Goal: Information Seeking & Learning: Learn about a topic

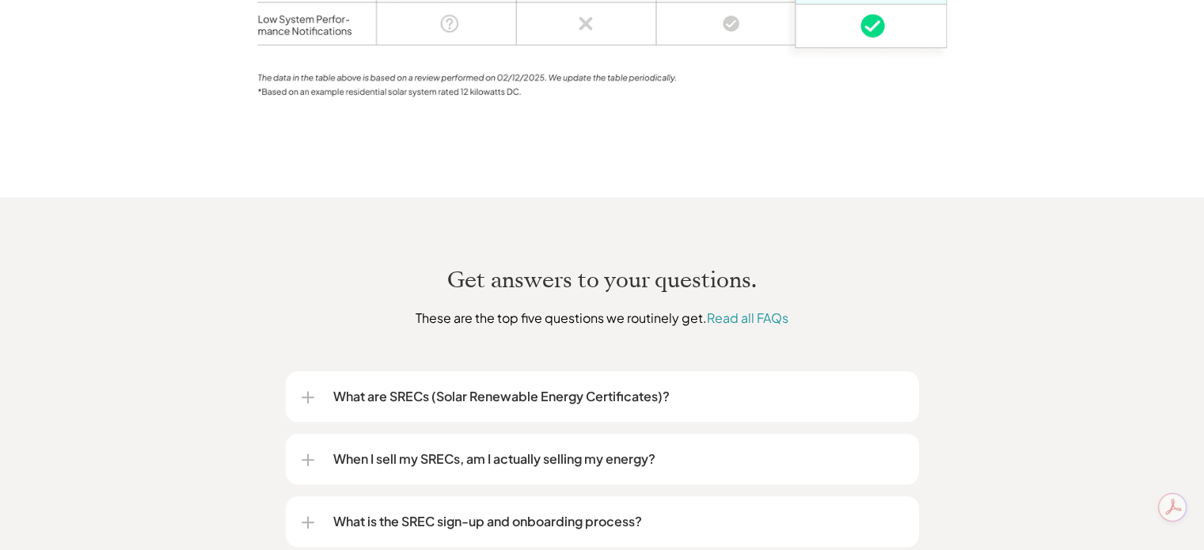
scroll to position [1716, 0]
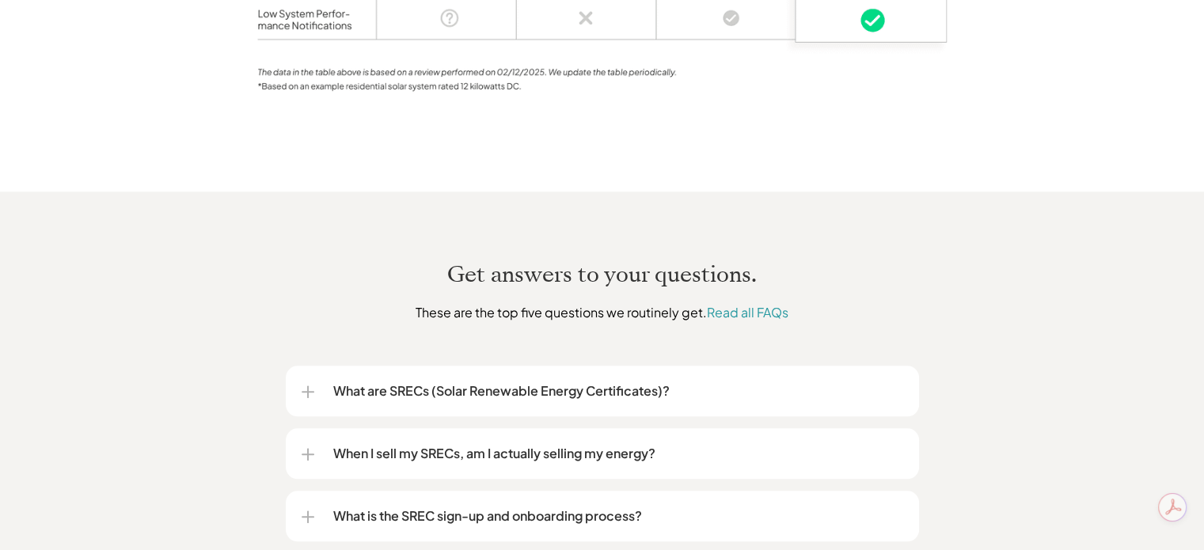
click at [434, 382] on p "What are SRECs (Solar Renewable Energy Certificates)?" at bounding box center [618, 391] width 570 height 19
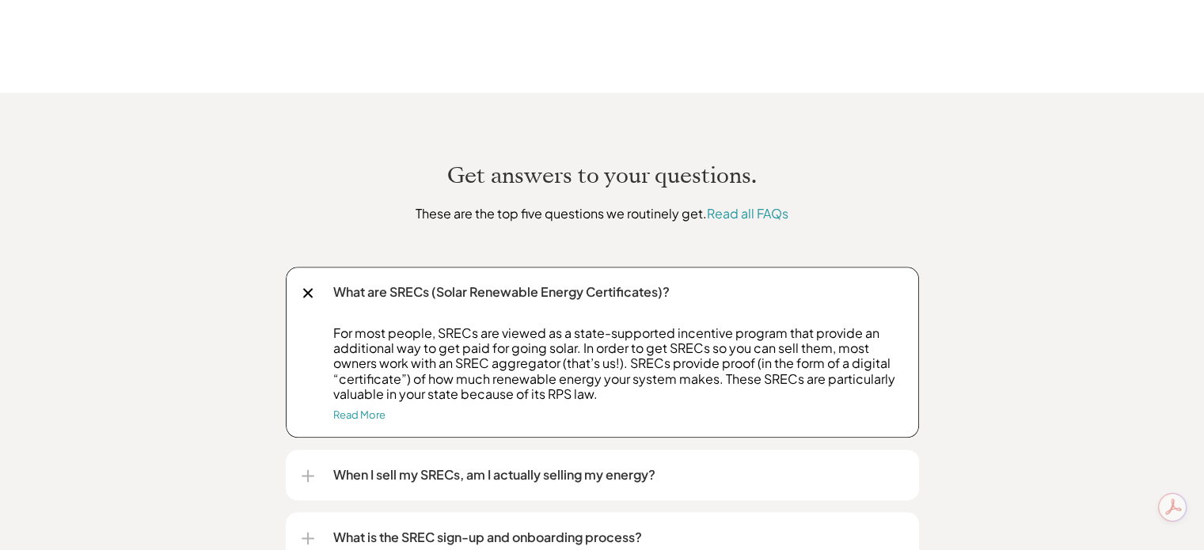
scroll to position [1817, 0]
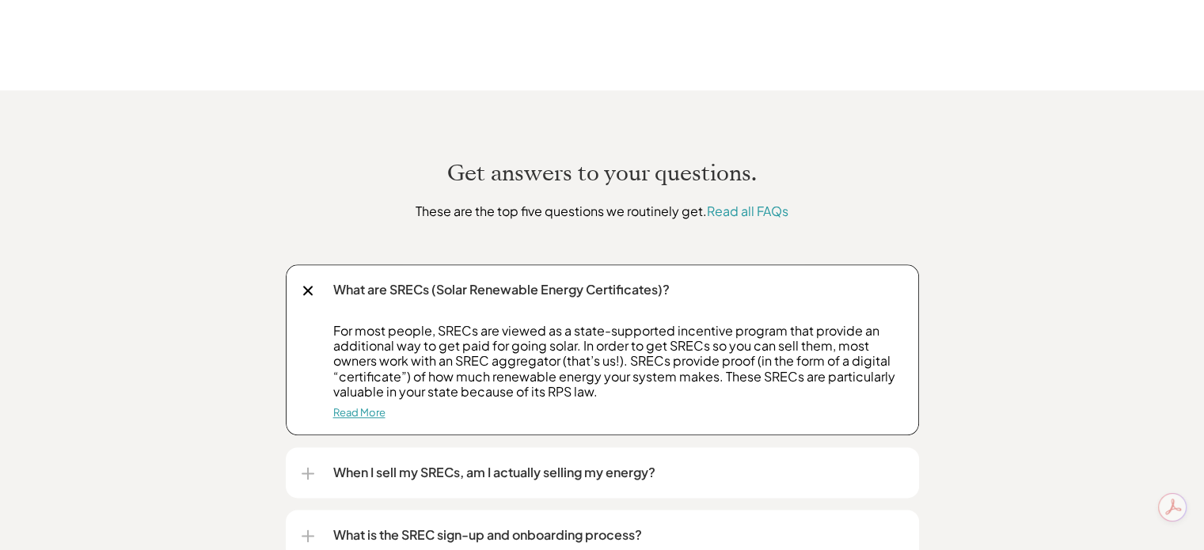
click at [347, 406] on link "Read More" at bounding box center [359, 412] width 52 height 13
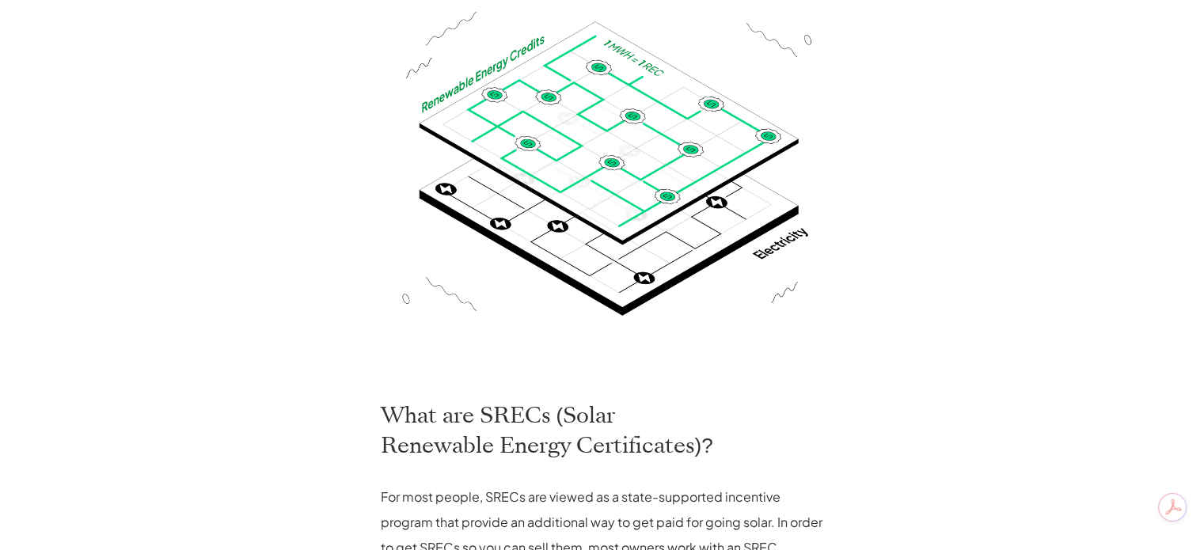
scroll to position [386, 0]
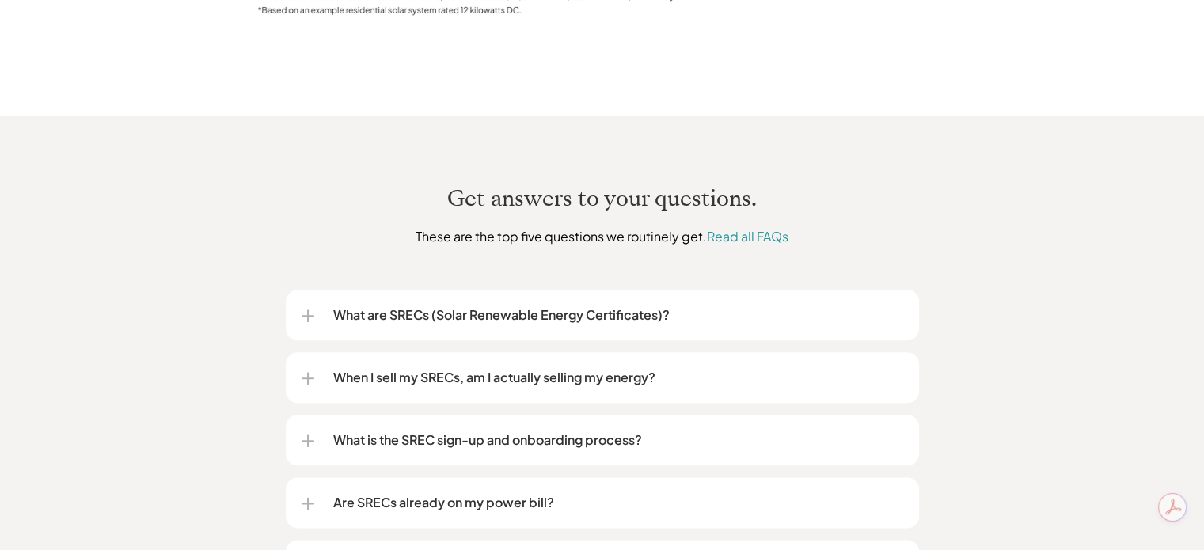
click at [416, 368] on p "When I sell my SRECs, am I actually selling my energy?" at bounding box center [618, 377] width 570 height 19
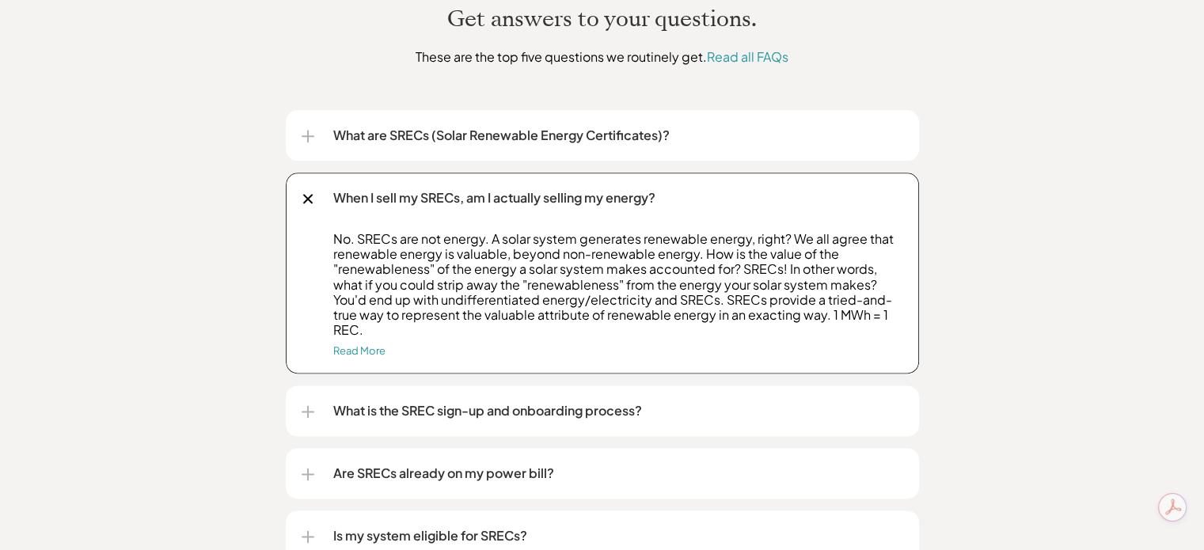
scroll to position [1975, 0]
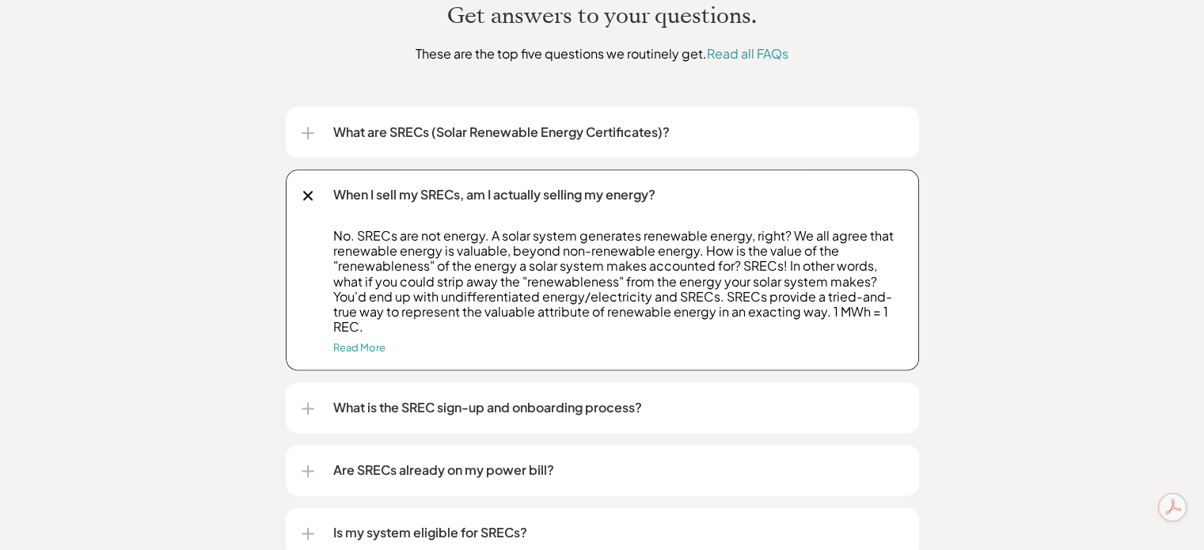
click at [327, 382] on div "What is the SREC sign-up and onboarding process?" at bounding box center [603, 407] width 602 height 51
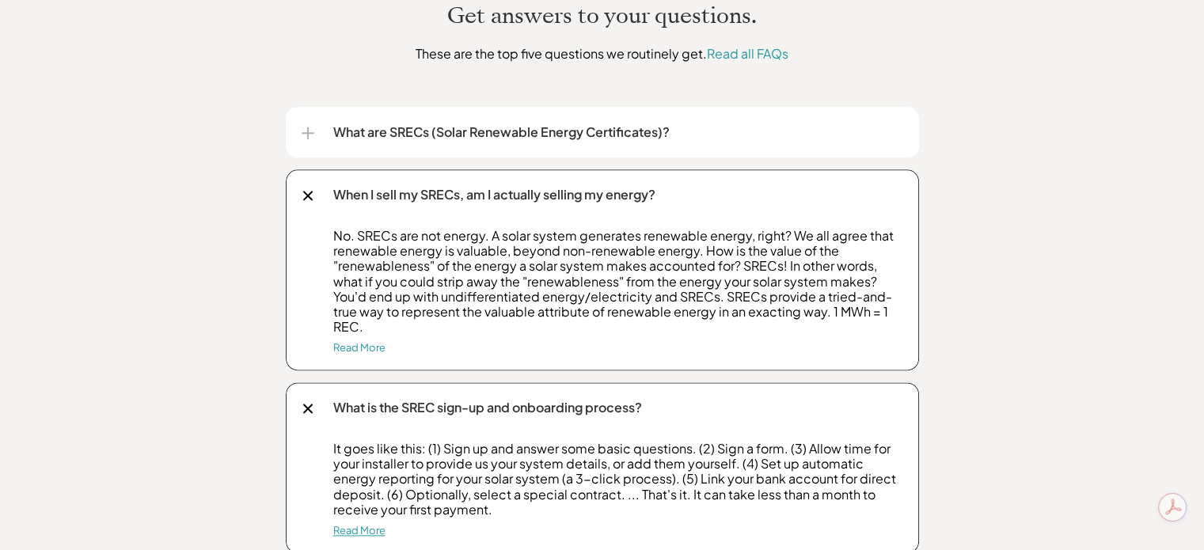
click at [353, 524] on link "Read More" at bounding box center [359, 530] width 52 height 13
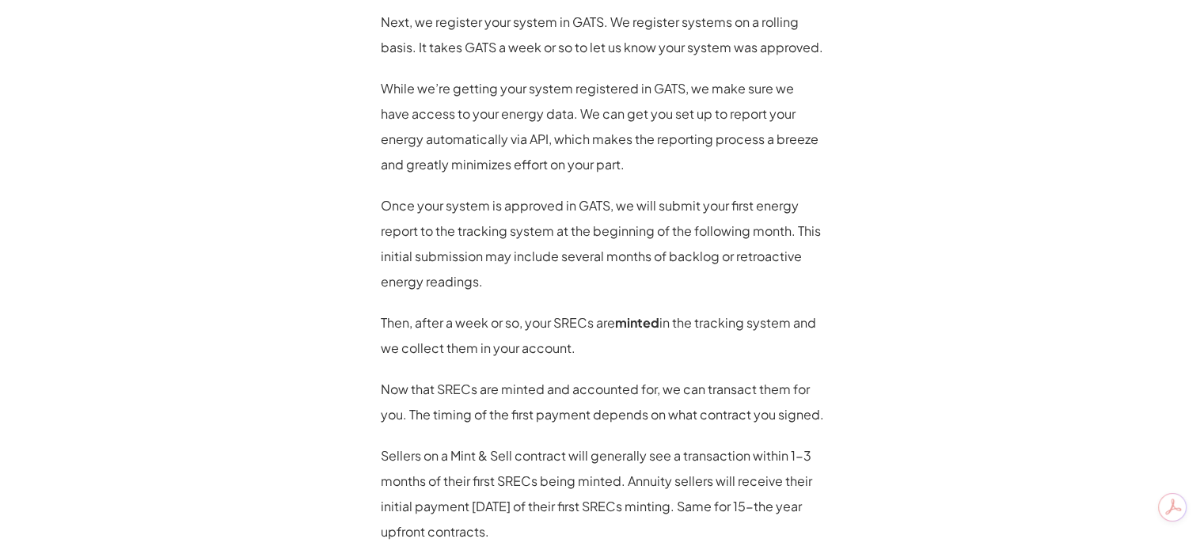
scroll to position [1130, 0]
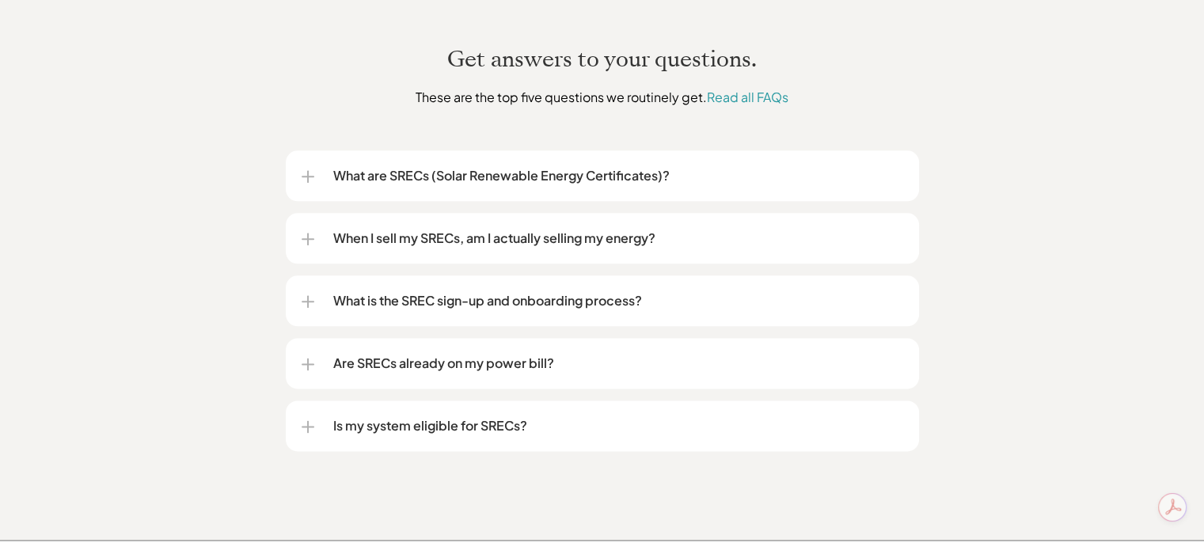
scroll to position [1932, 0]
click at [462, 416] on p "Is my system eligible for SRECs?" at bounding box center [618, 425] width 570 height 19
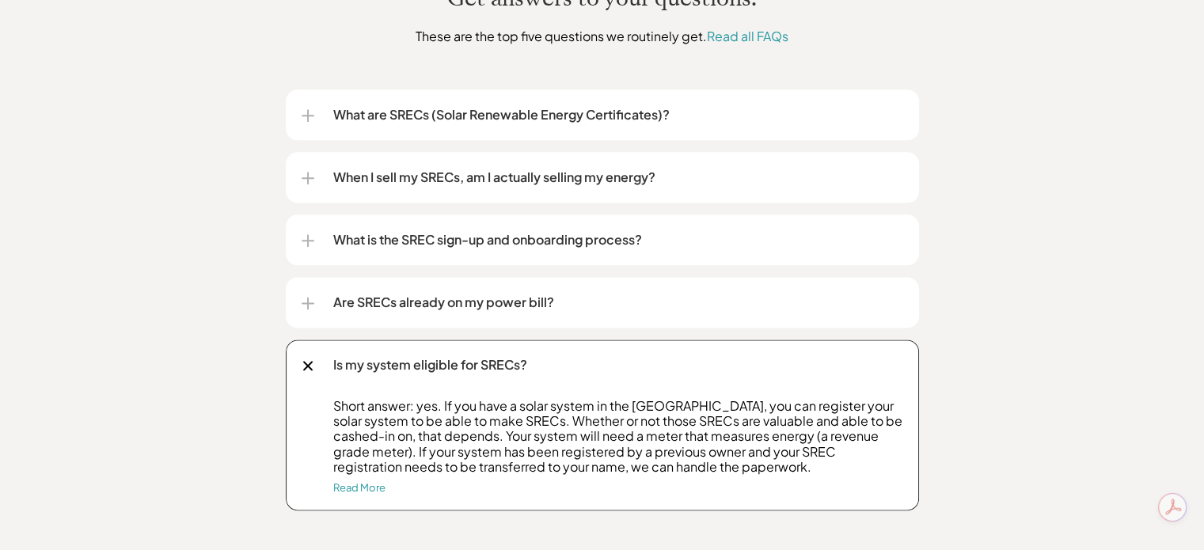
scroll to position [1994, 0]
click at [371, 293] on div "Are SRECs already on my power bill?" at bounding box center [603, 301] width 602 height 51
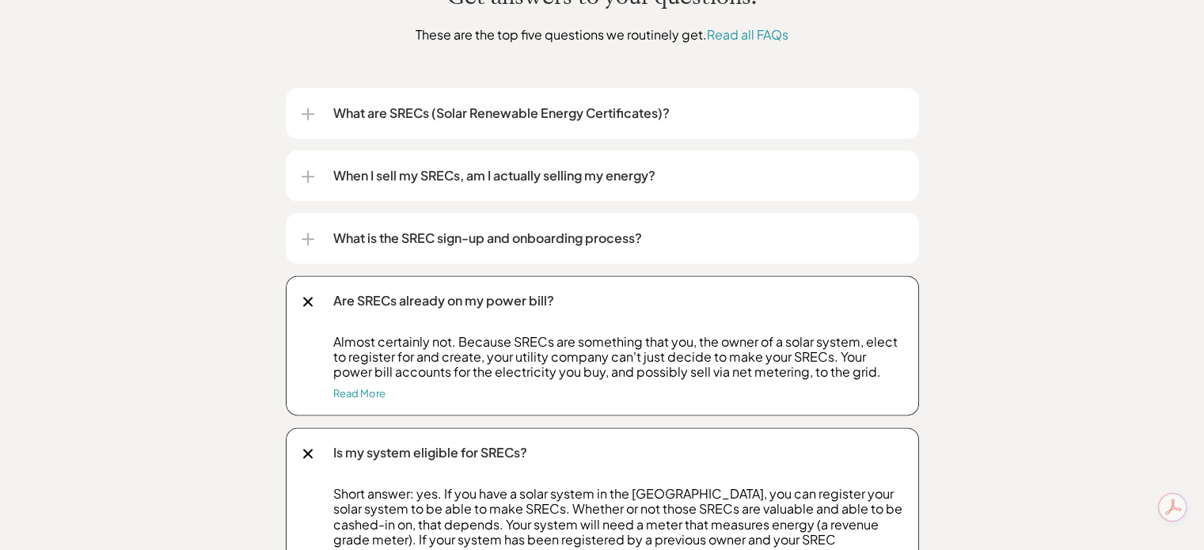
click at [304, 297] on div at bounding box center [307, 302] width 10 height 10
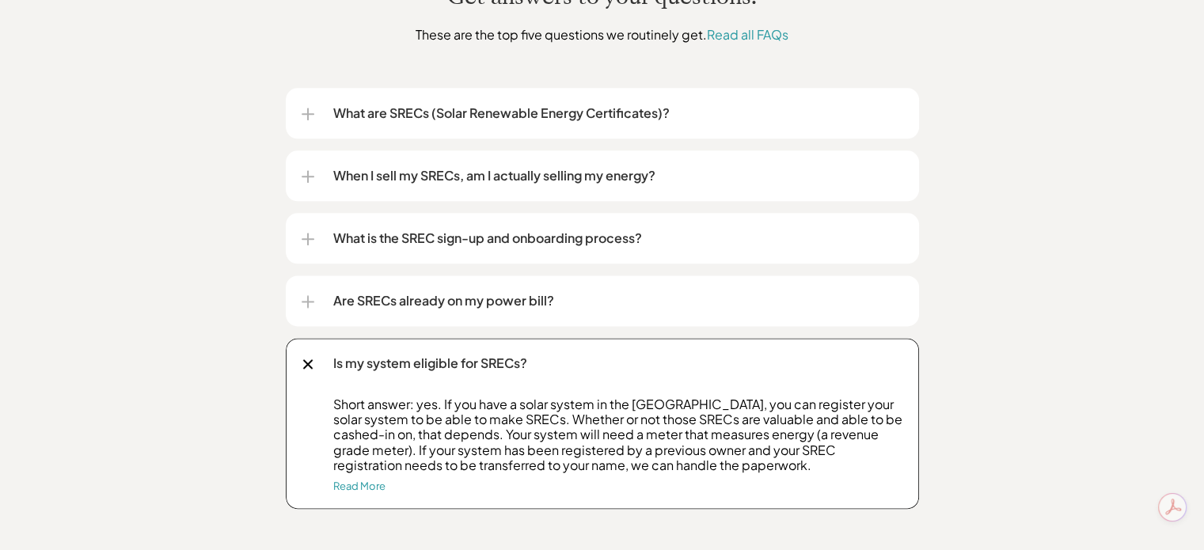
click at [310, 356] on div at bounding box center [308, 365] width 18 height 18
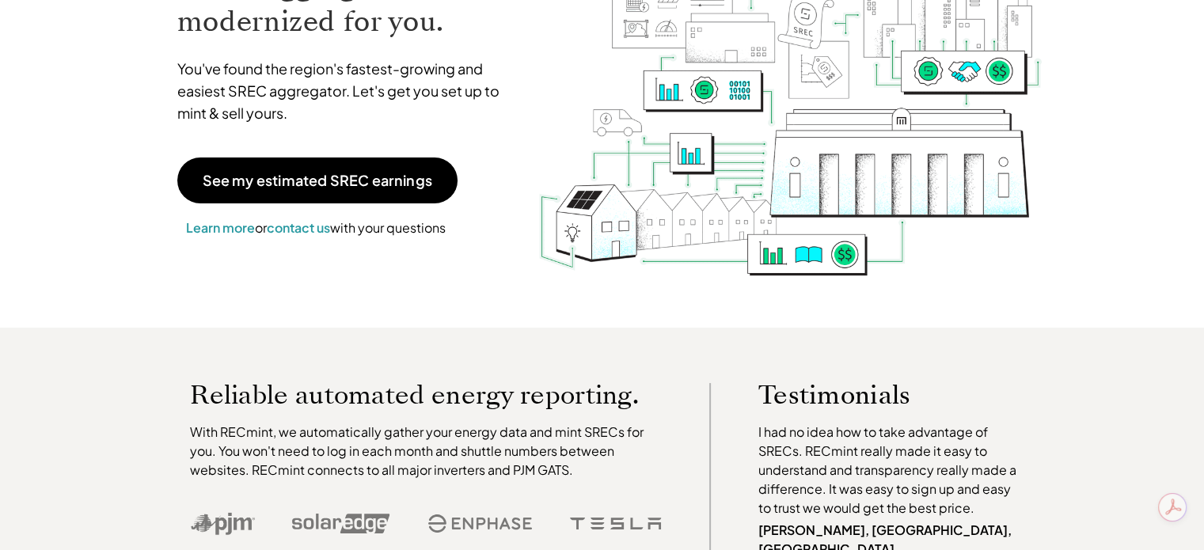
scroll to position [0, 0]
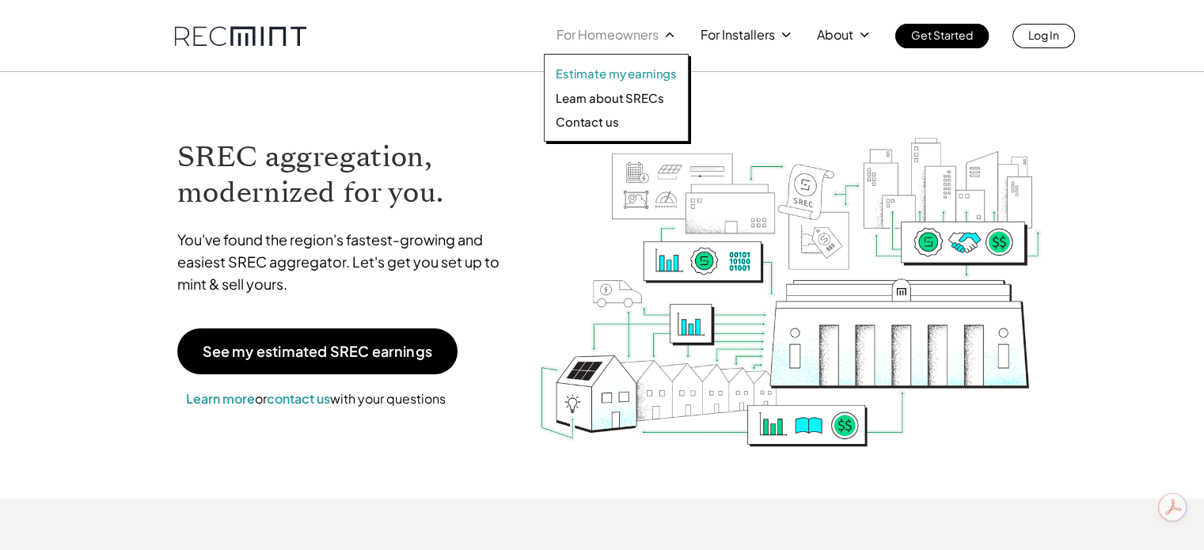
click at [655, 71] on p "Estimate my earnings" at bounding box center [616, 74] width 121 height 16
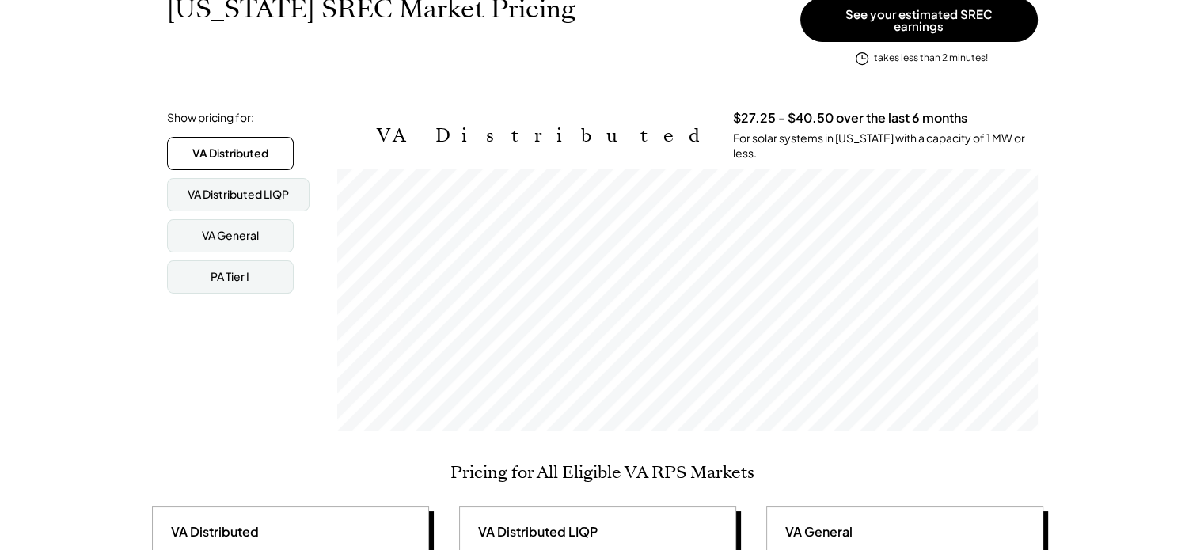
scroll to position [277, 0]
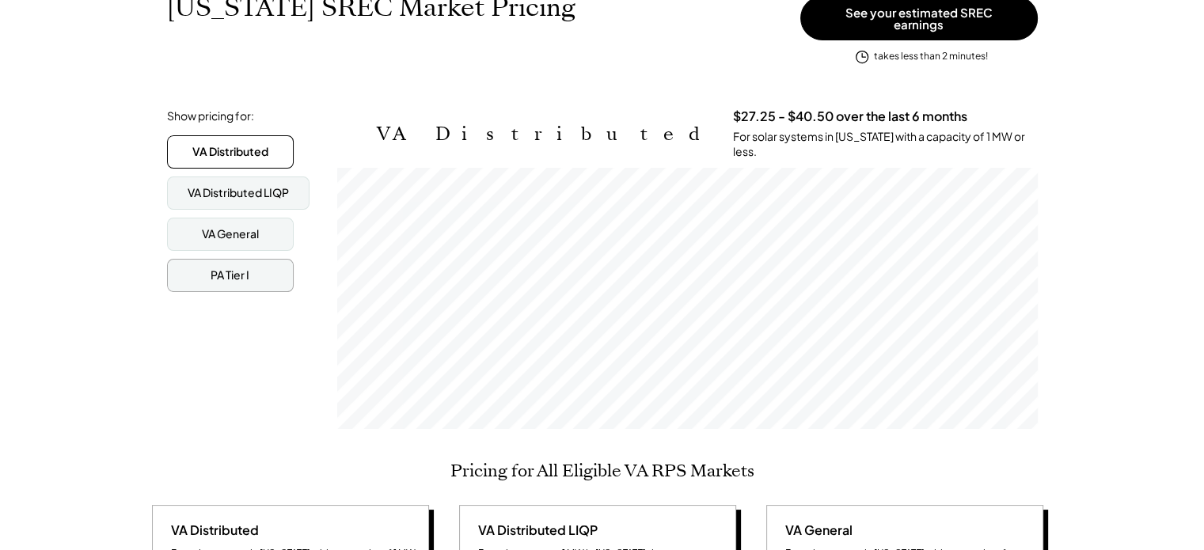
click at [212, 268] on div "PA Tier I" at bounding box center [230, 276] width 39 height 16
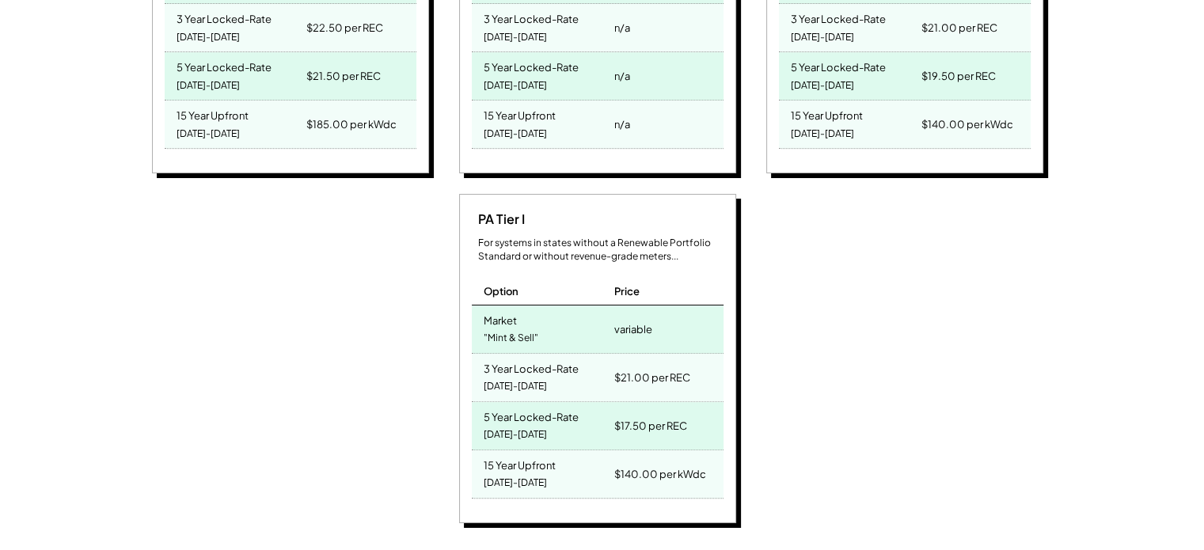
scroll to position [943, 0]
